Goal: Information Seeking & Learning: Learn about a topic

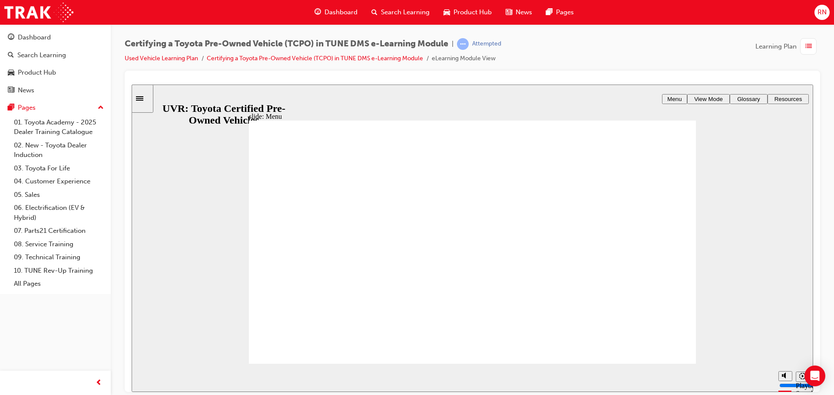
type input "7700"
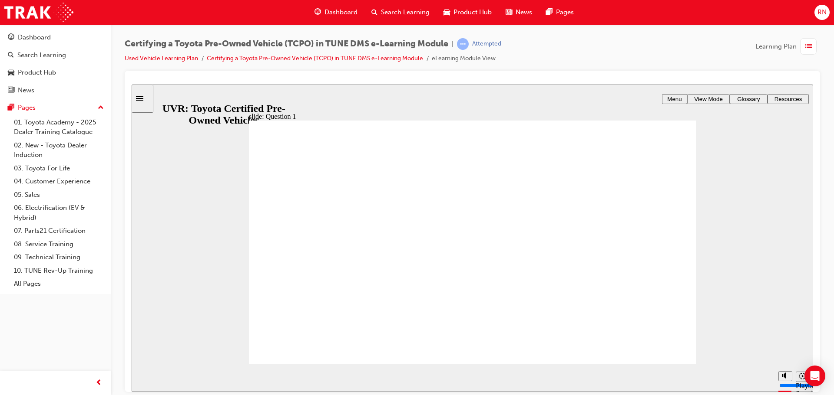
radio input "true"
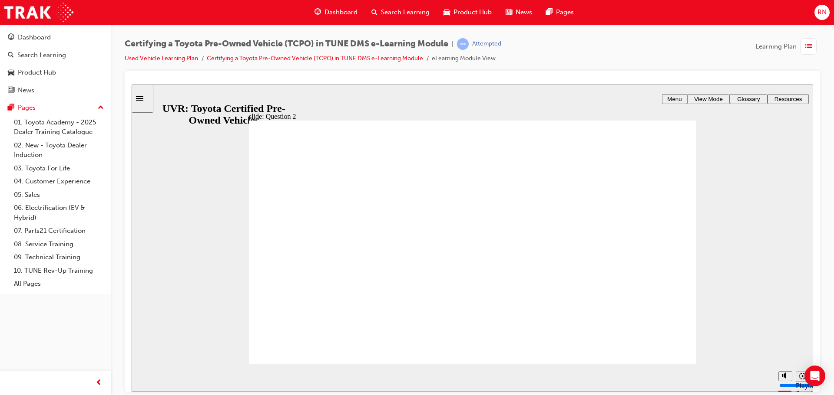
drag, startPoint x: 644, startPoint y: 343, endPoint x: 625, endPoint y: 345, distance: 19.6
type input "5000"
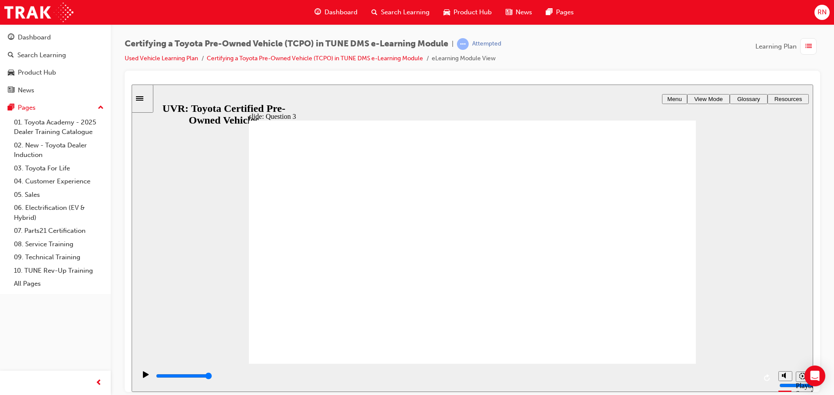
checkbox input "true"
checkbox input "false"
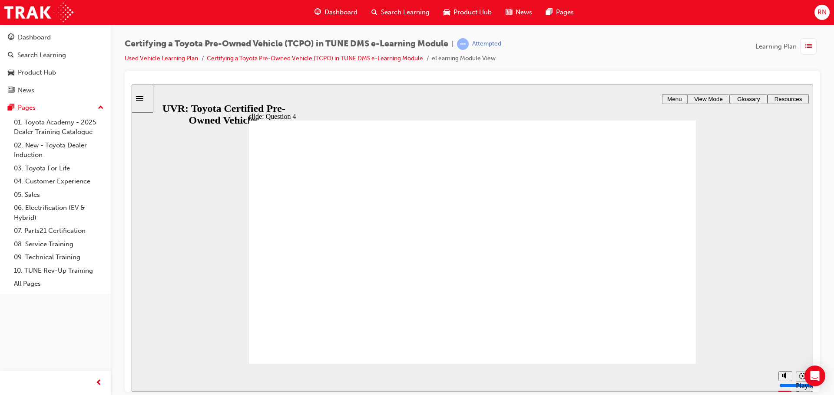
radio input "true"
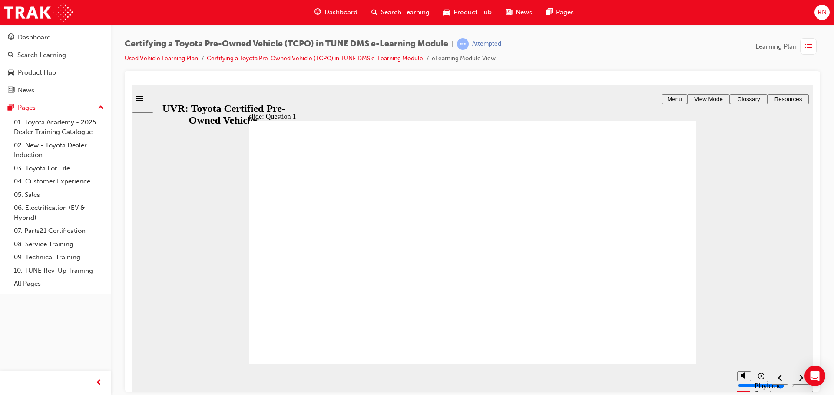
click at [796, 379] on div "next" at bounding box center [801, 378] width 10 height 9
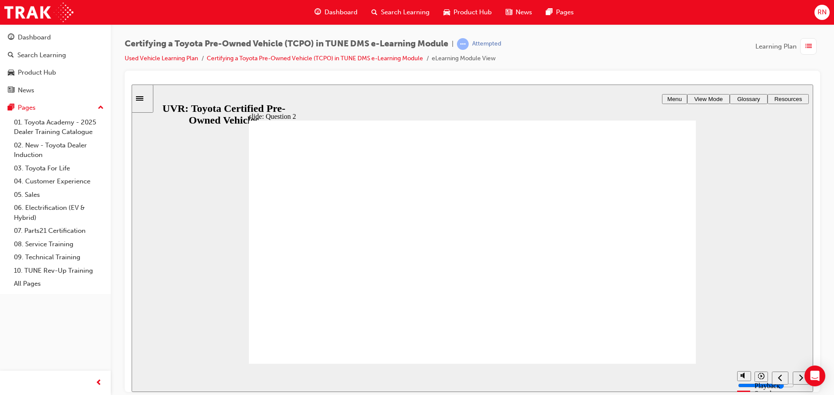
click at [797, 379] on div "next" at bounding box center [801, 378] width 10 height 9
click at [799, 382] on icon "next" at bounding box center [800, 378] width 4 height 8
type input "4000"
